Goal: Browse casually

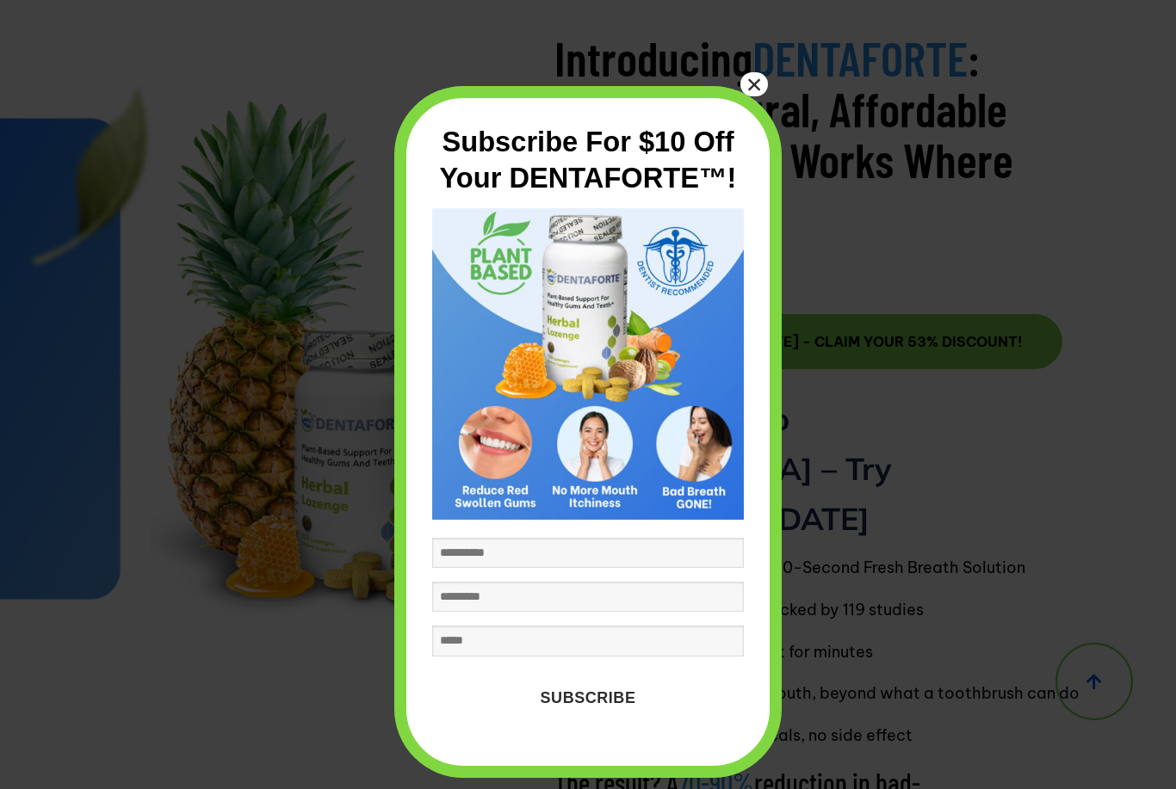
scroll to position [4319, 0]
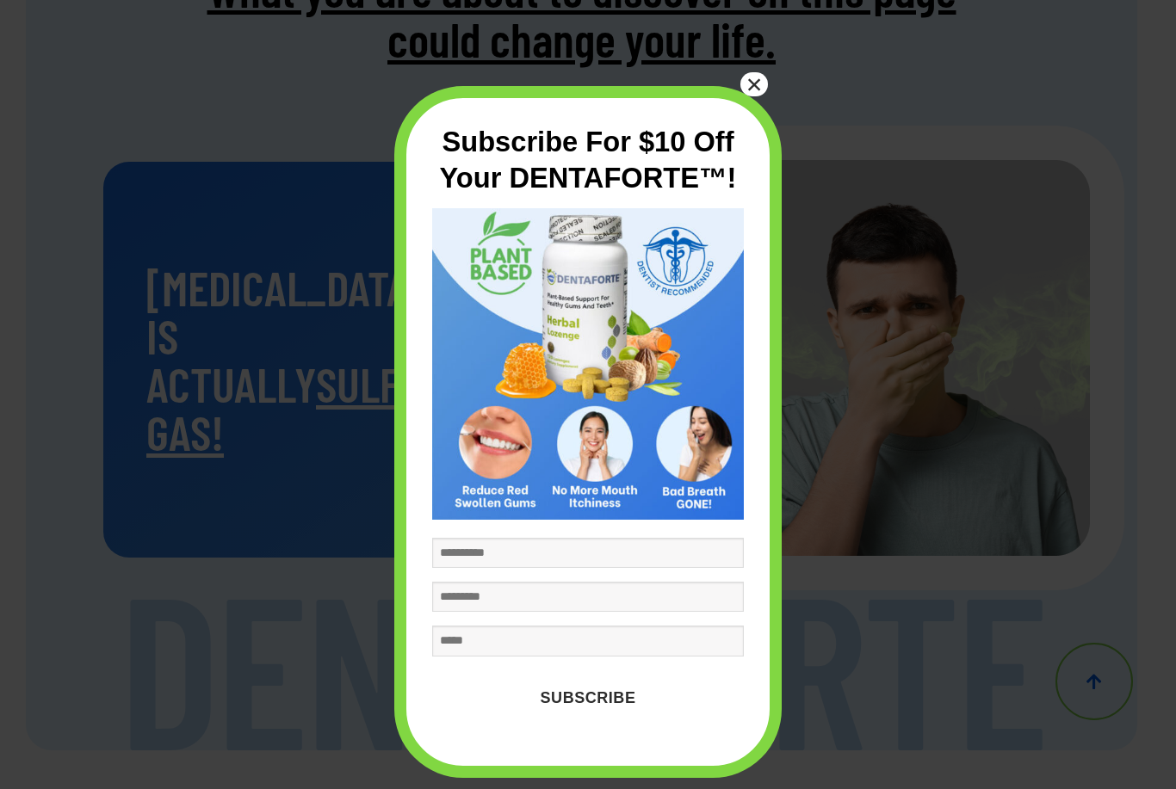
click at [754, 84] on button "×" at bounding box center [754, 84] width 28 height 24
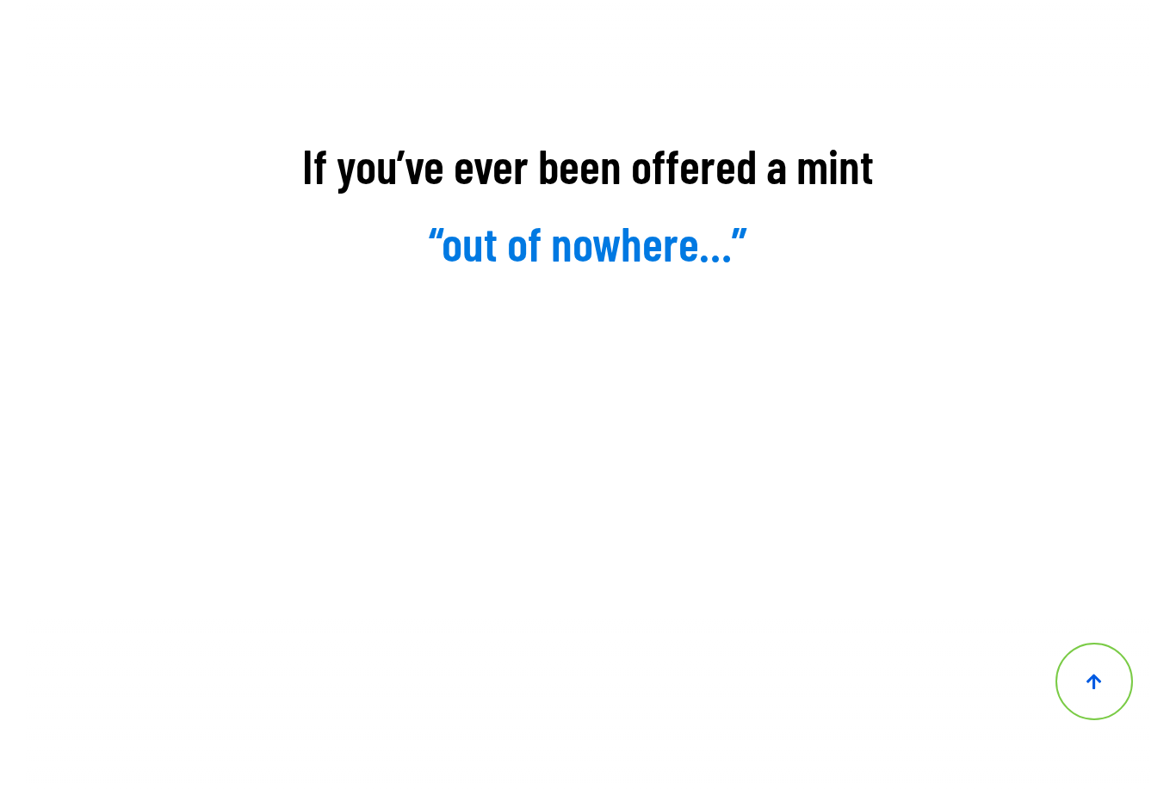
scroll to position [333, 0]
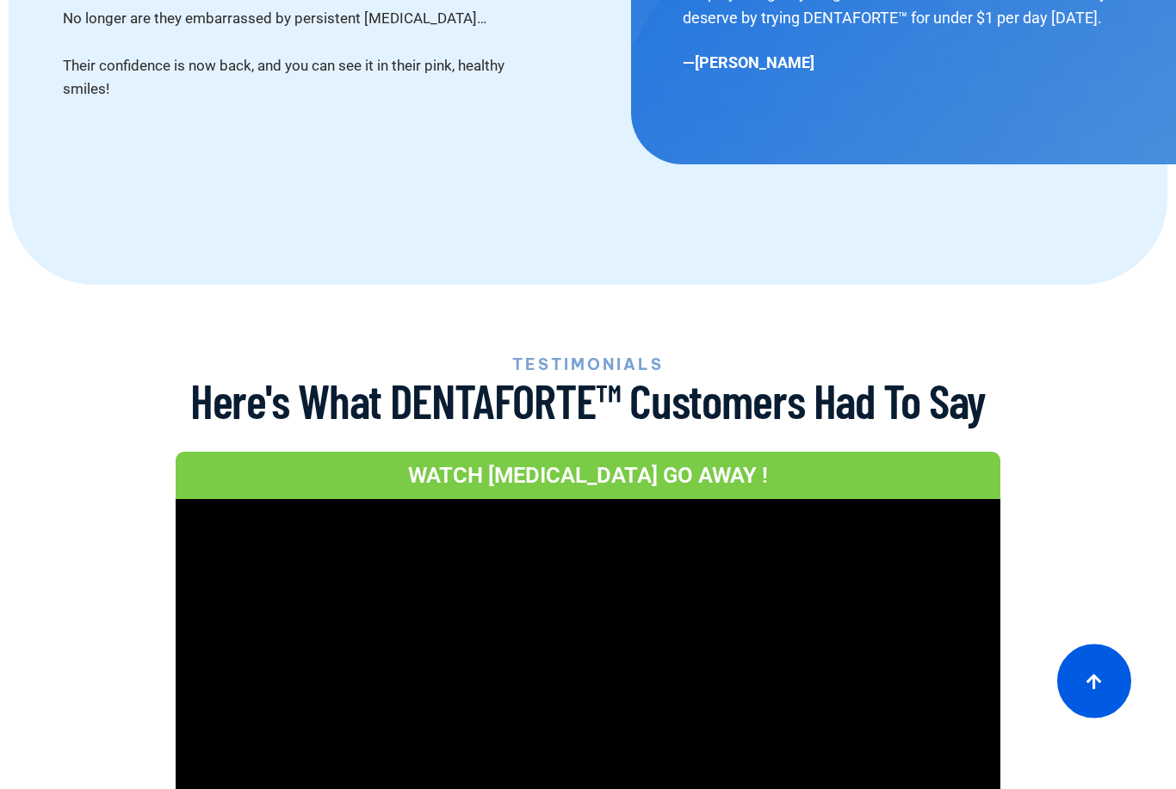
scroll to position [10324, 0]
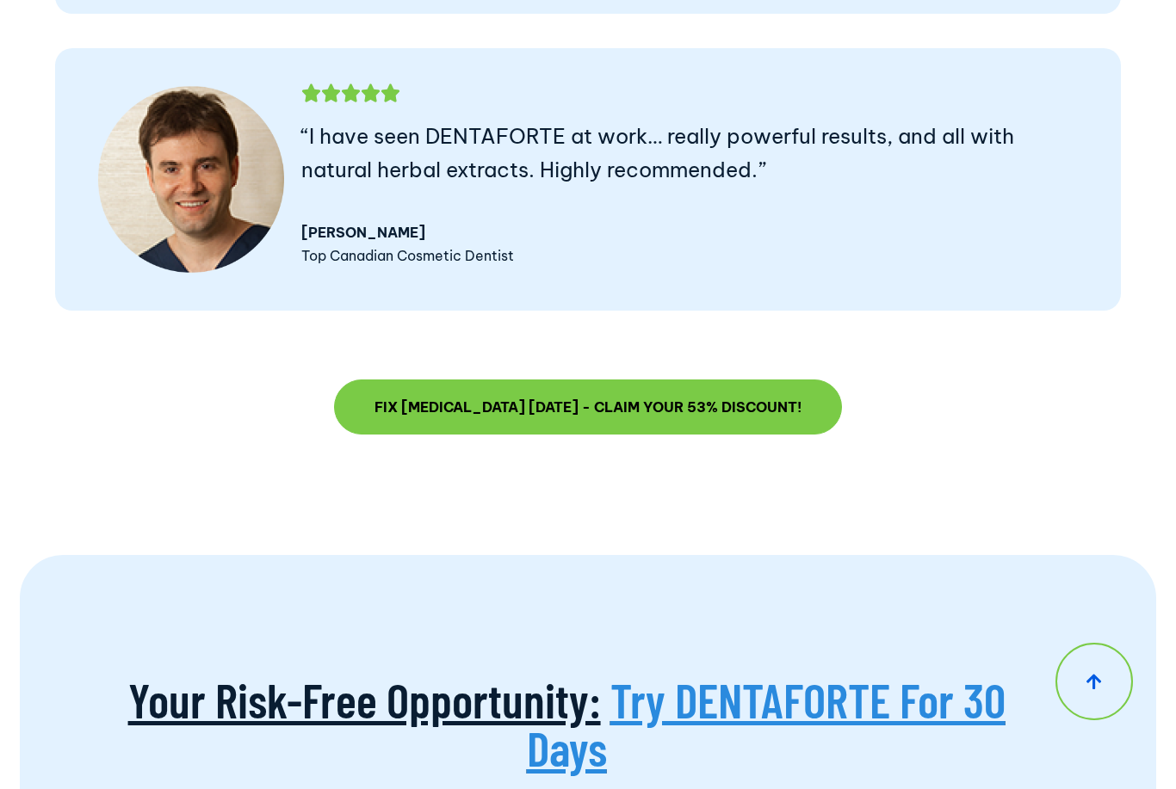
scroll to position [15004, 0]
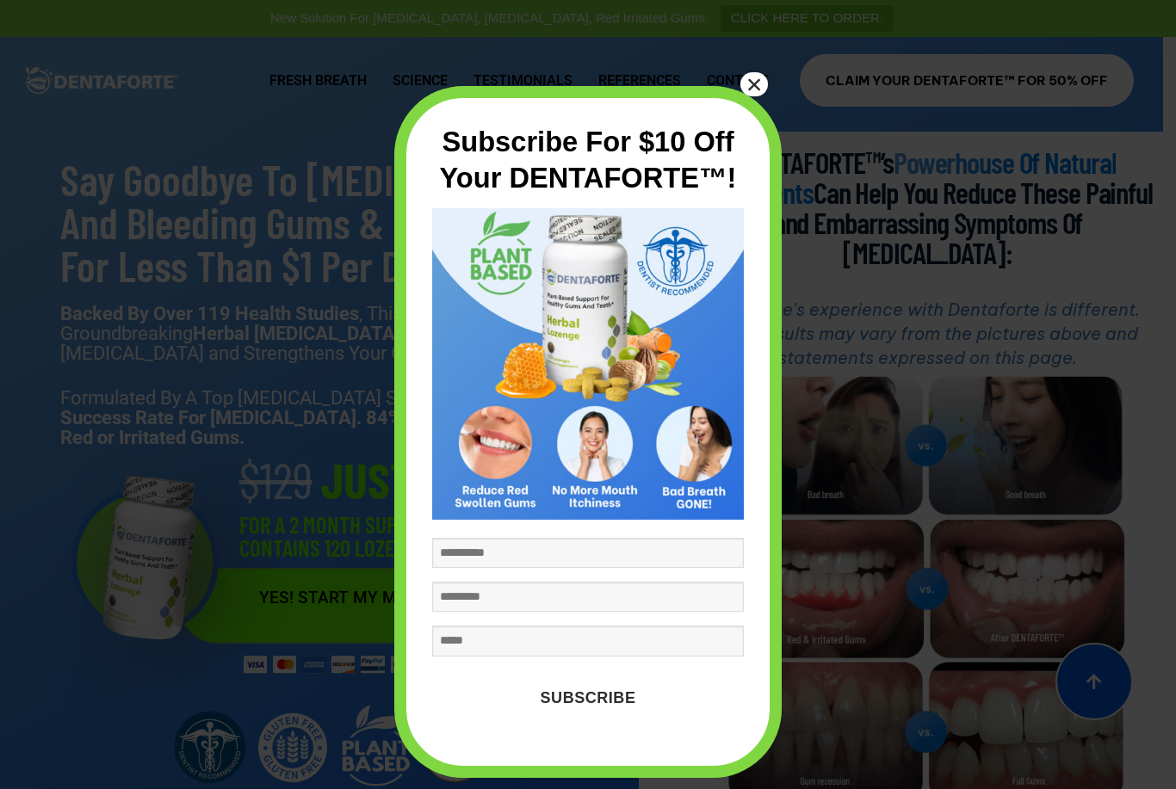
scroll to position [10310, 0]
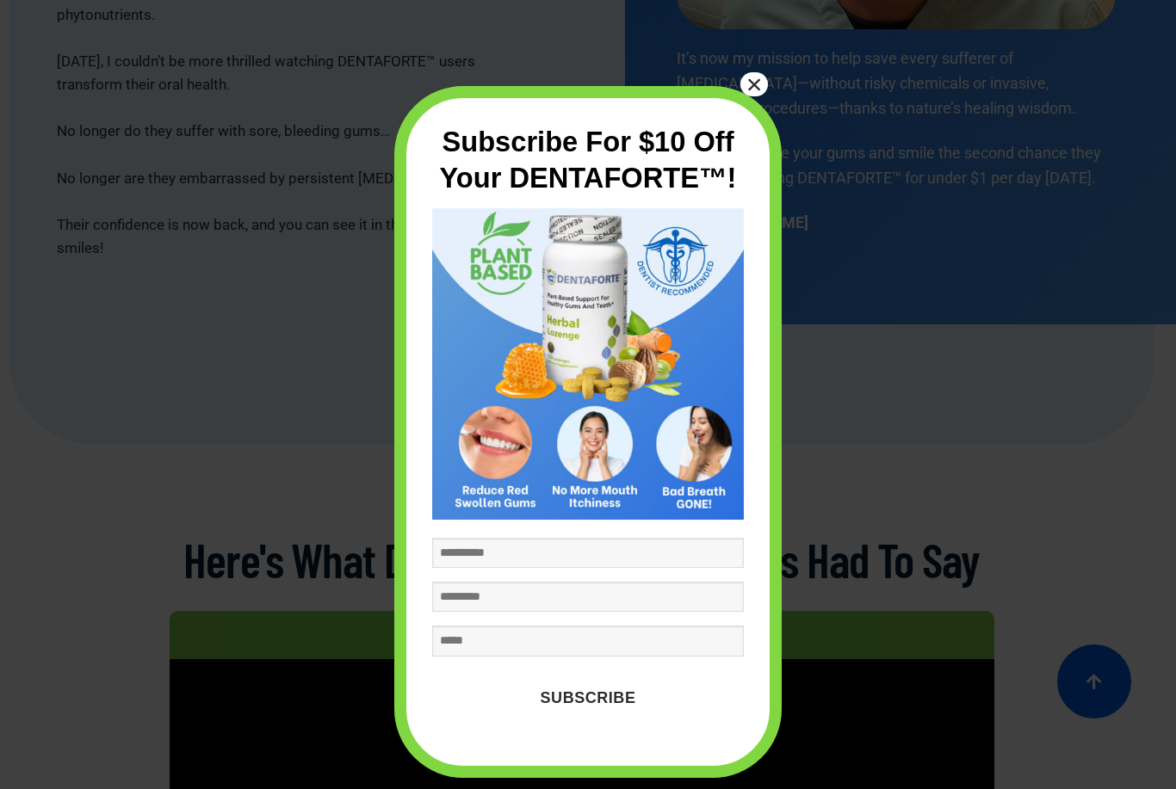
click at [754, 83] on button "×" at bounding box center [754, 84] width 28 height 24
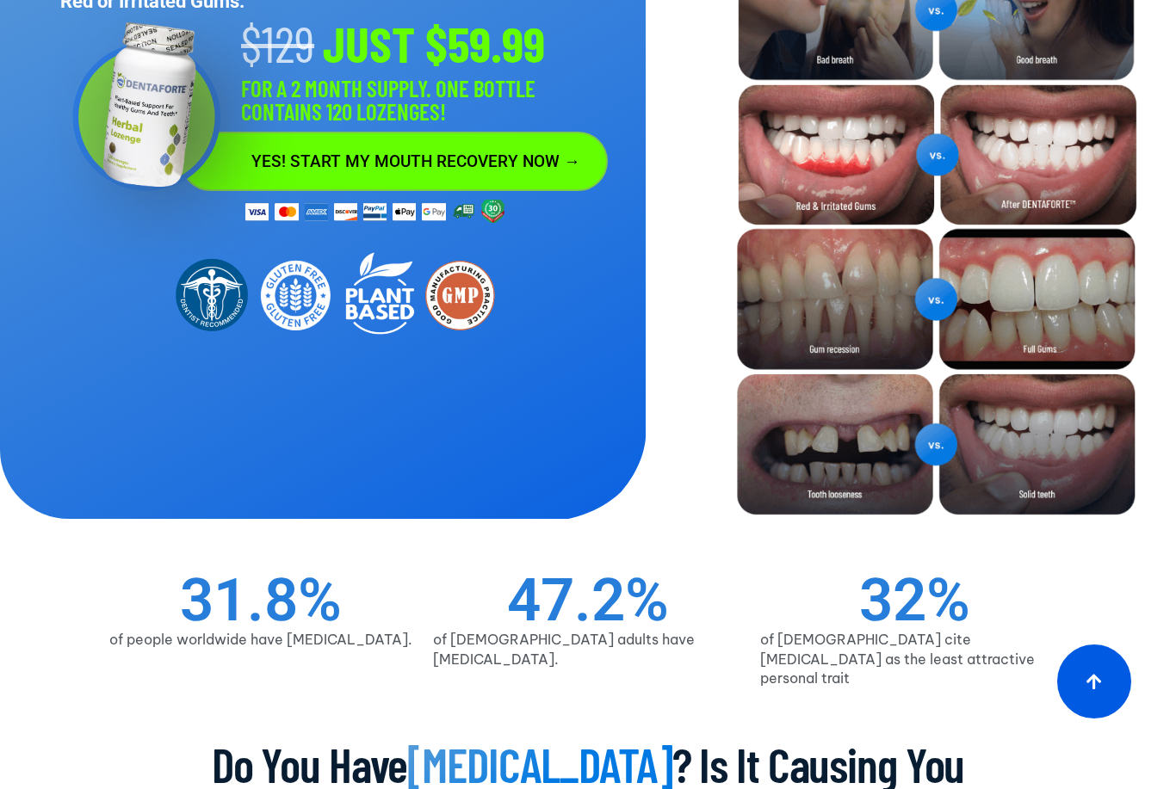
scroll to position [0, 0]
